Goal: Information Seeking & Learning: Learn about a topic

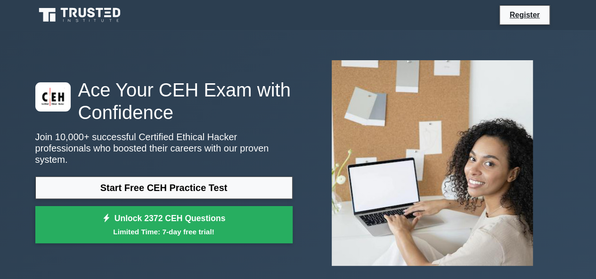
click at [140, 187] on link "Start Free CEH Practice Test" at bounding box center [163, 188] width 257 height 23
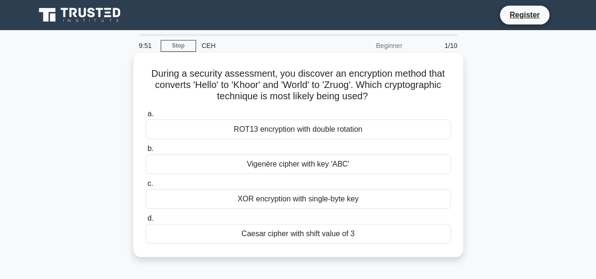
click at [374, 162] on div "Vigenère cipher with key 'ABC'" at bounding box center [298, 165] width 305 height 20
click at [146, 152] on input "b. Vigenère cipher with key 'ABC'" at bounding box center [146, 149] width 0 height 6
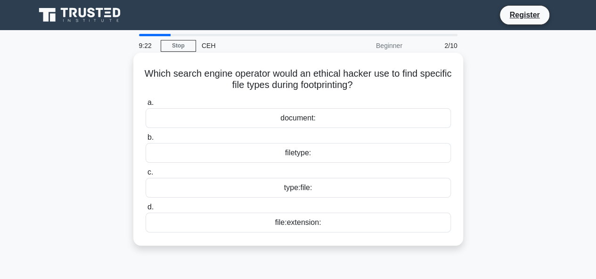
click at [290, 192] on div "type:file:" at bounding box center [298, 188] width 305 height 20
click at [146, 176] on input "c. type:file:" at bounding box center [146, 173] width 0 height 6
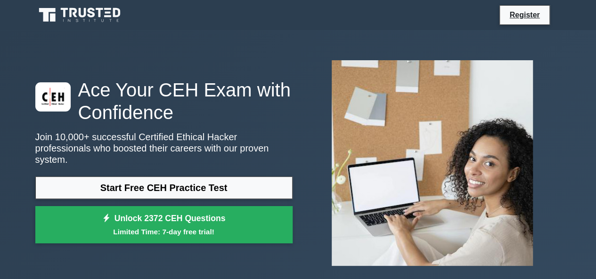
drag, startPoint x: 439, startPoint y: 10, endPoint x: 591, endPoint y: -12, distance: 153.3
